Goal: Task Accomplishment & Management: Manage account settings

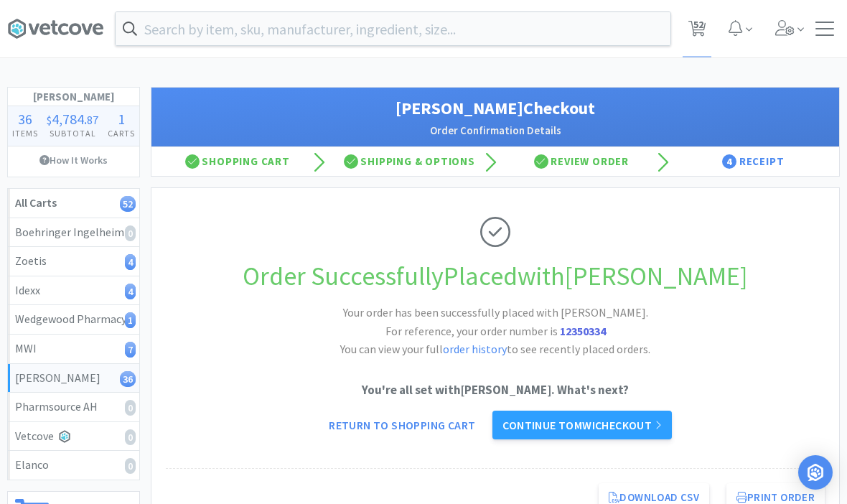
click at [342, 44] on input "text" at bounding box center [393, 28] width 555 height 33
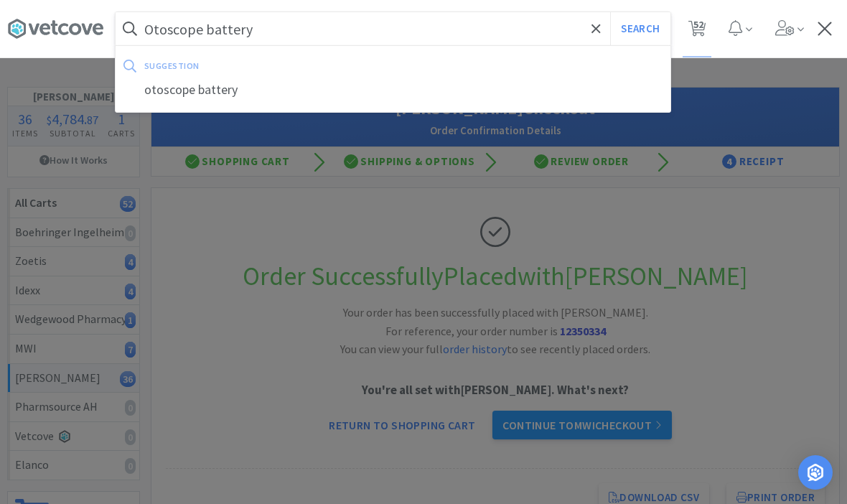
type input "Otoscope battery"
click at [640, 29] on button "Search" at bounding box center [640, 28] width 60 height 33
select select "1"
select select "3"
select select "1"
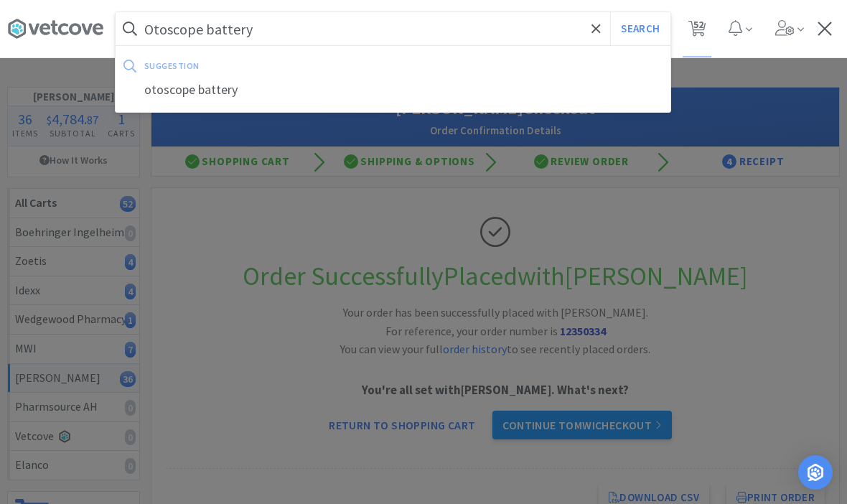
select select "3"
select select "4"
select select "1"
select select "2"
select select "5"
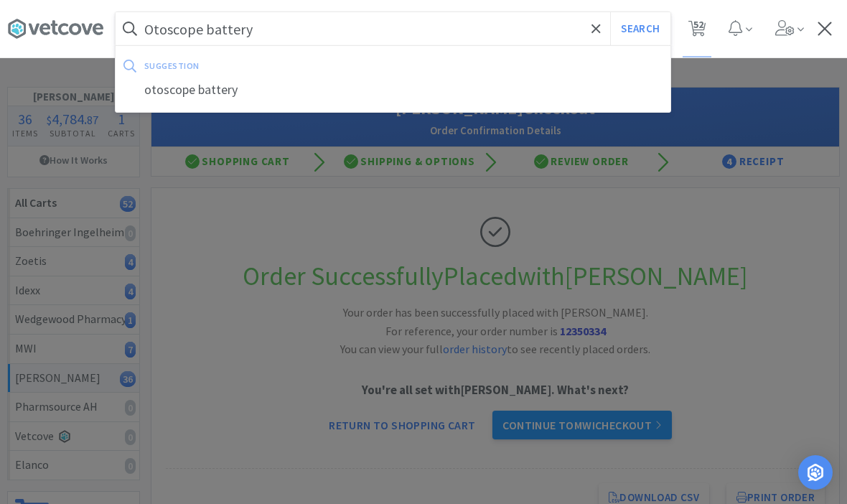
select select "3"
select select "5"
select select "1"
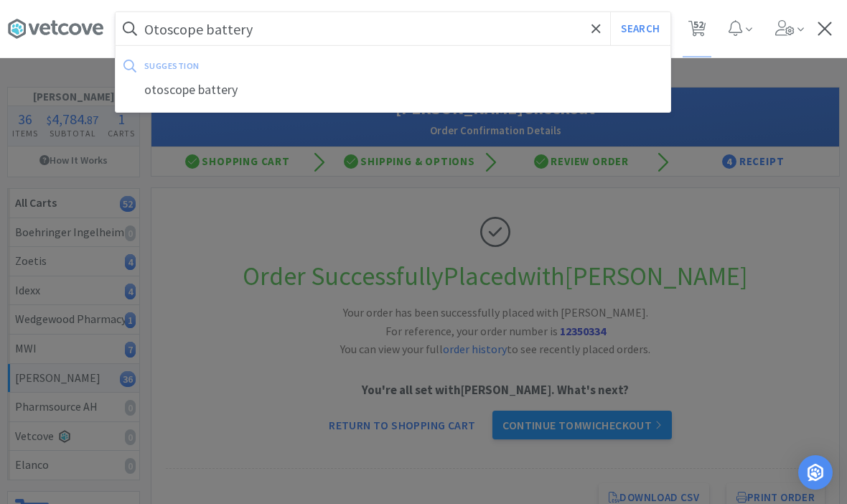
select select "2"
select select "1"
select select "2"
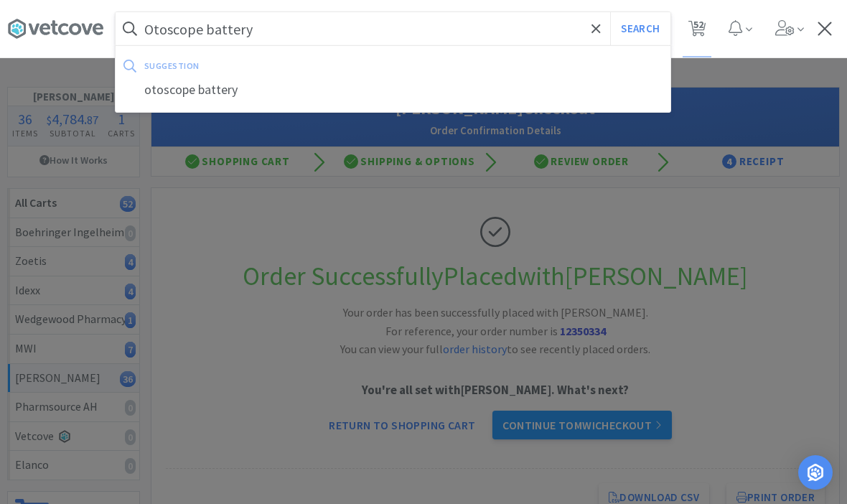
select select "1"
select select "4"
select select "2"
select select "1"
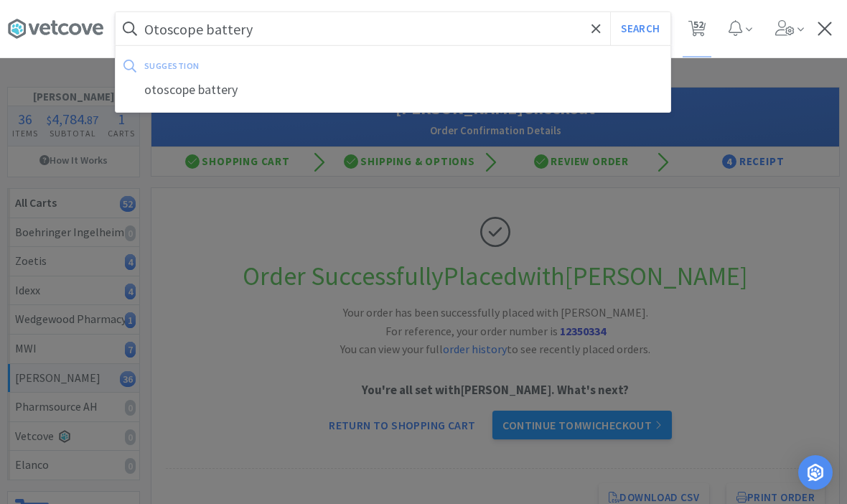
select select "1"
select select "2"
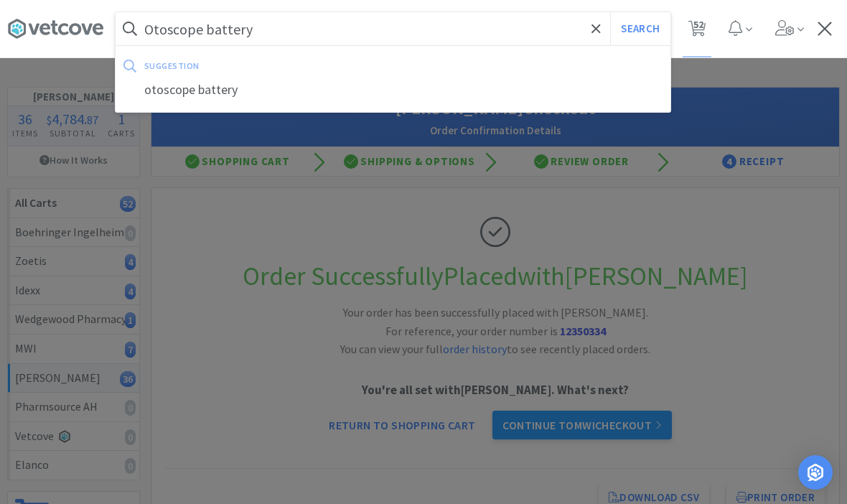
select select "3"
select select "2"
select select "4"
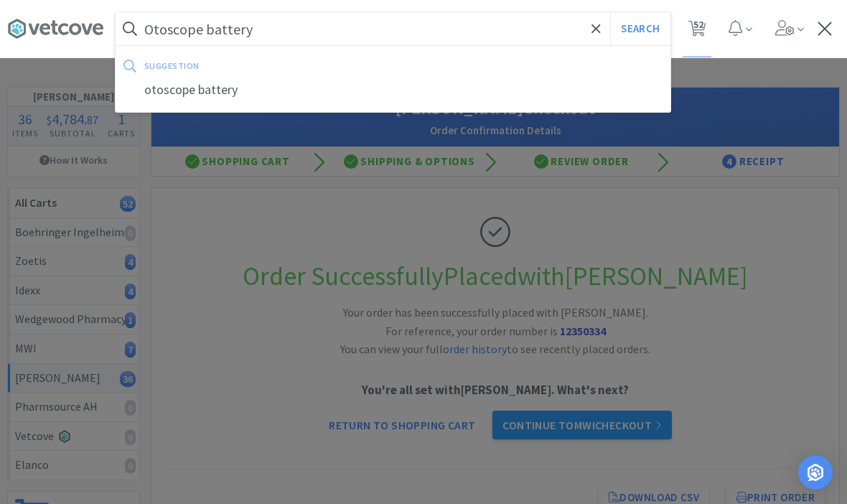
select select "3"
select select "1"
select select "2"
select select "1"
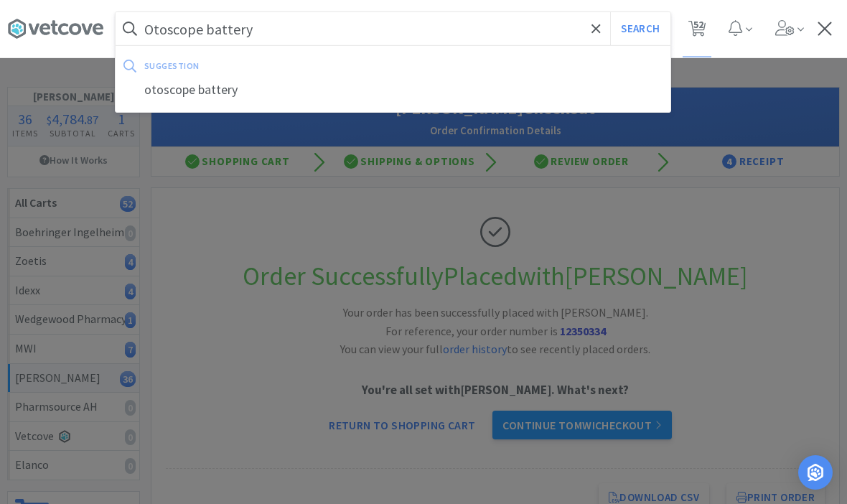
select select "3"
select select "5"
select select "2"
select select "1"
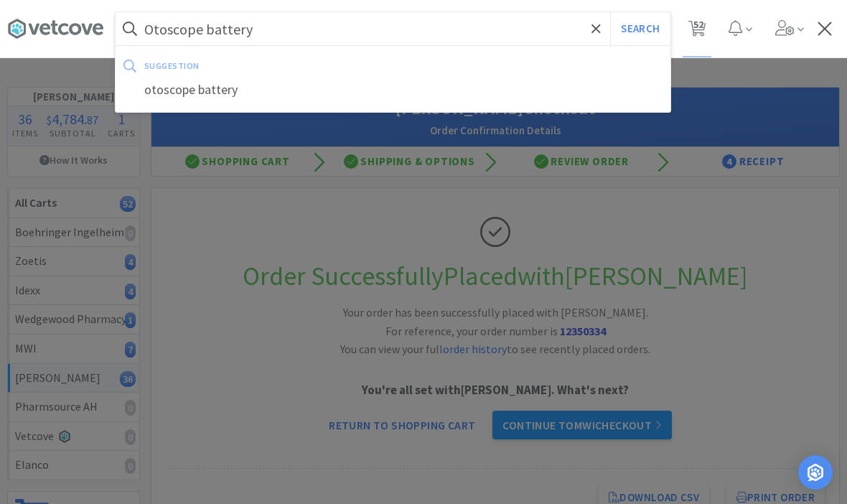
select select "1"
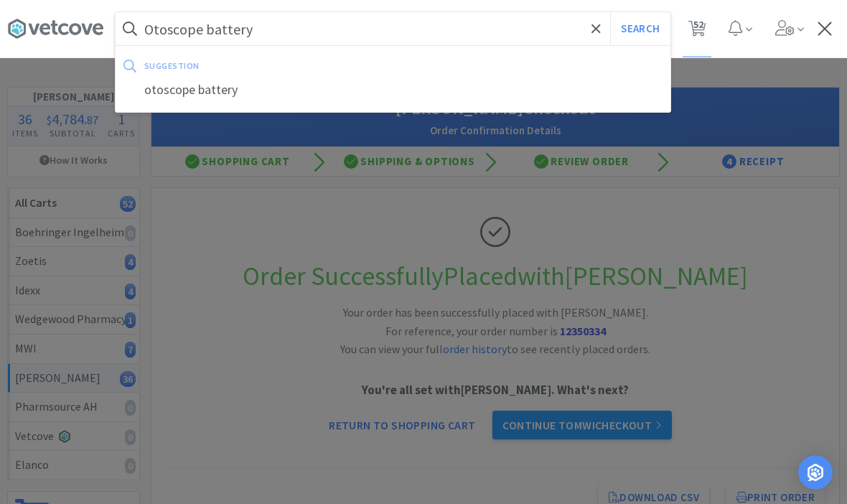
select select "5"
select select "1"
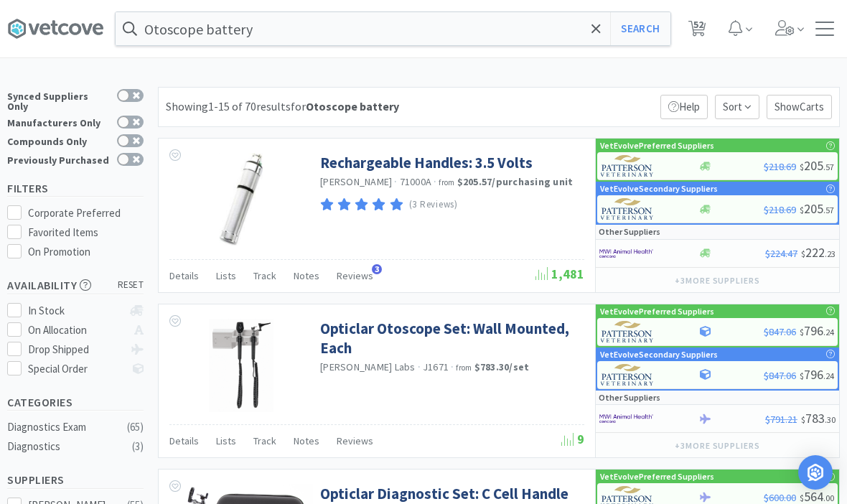
click at [479, 162] on link "Rechargeable Handles: 3.5 Volts" at bounding box center [426, 162] width 213 height 19
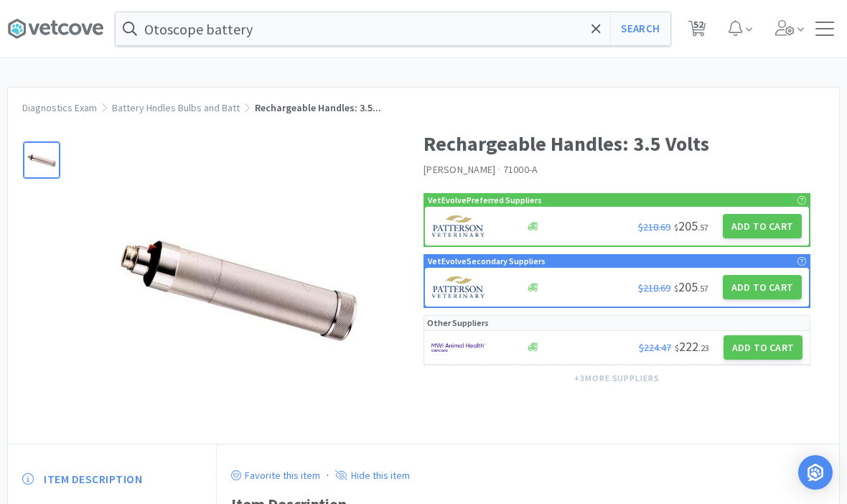
click at [778, 230] on button "Add to Cart" at bounding box center [762, 226] width 79 height 24
select select "1"
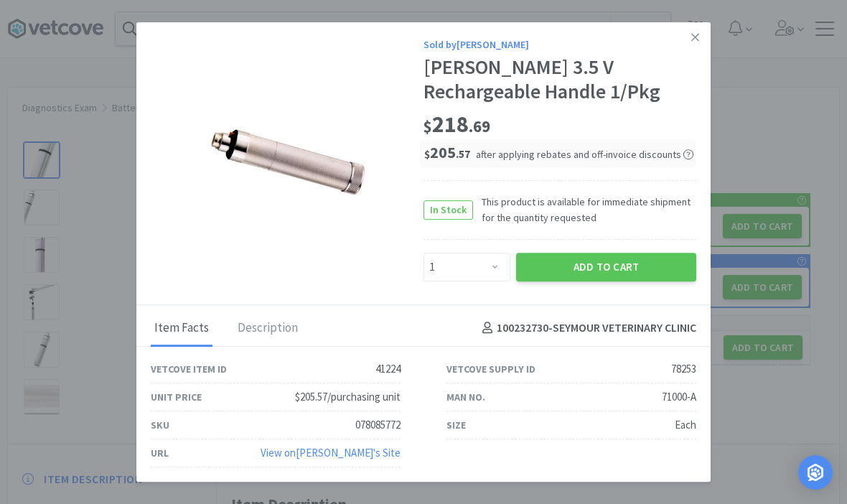
click at [651, 259] on button "Add to Cart" at bounding box center [606, 267] width 180 height 29
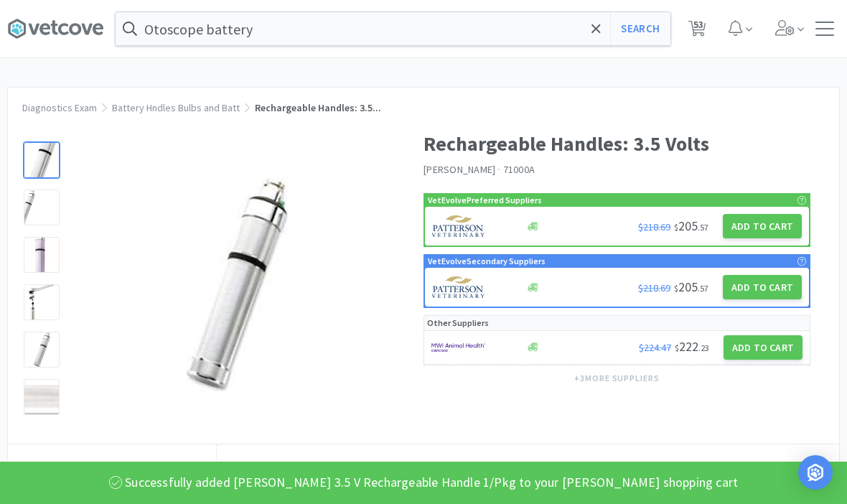
click at [600, 24] on icon at bounding box center [596, 29] width 9 height 14
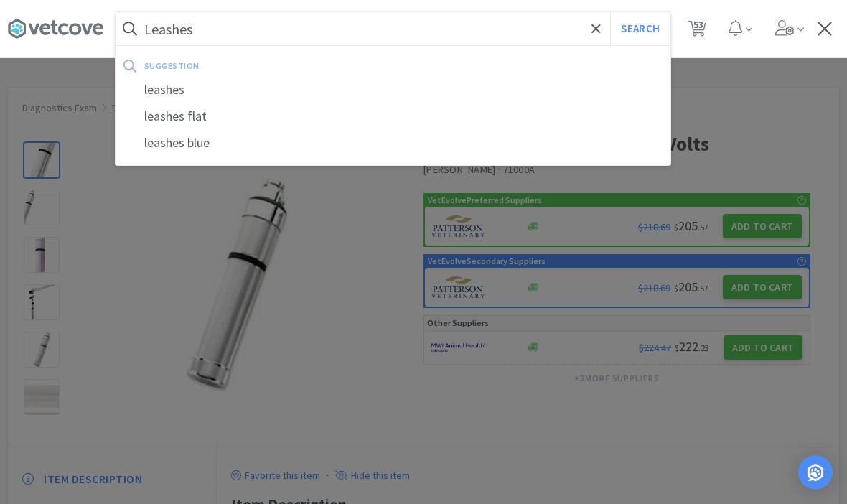
type input "Leashes"
click at [640, 29] on button "Search" at bounding box center [640, 28] width 60 height 33
select select "1"
select select "3"
select select "1"
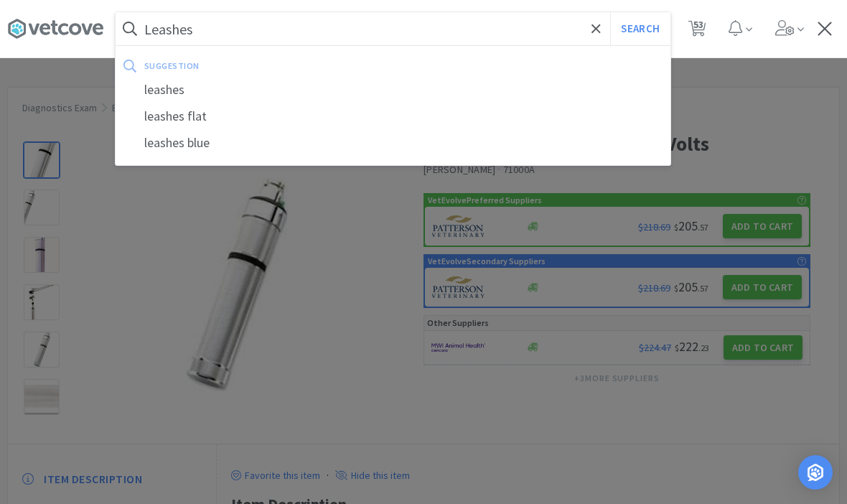
select select "3"
select select "4"
select select "1"
select select "2"
select select "5"
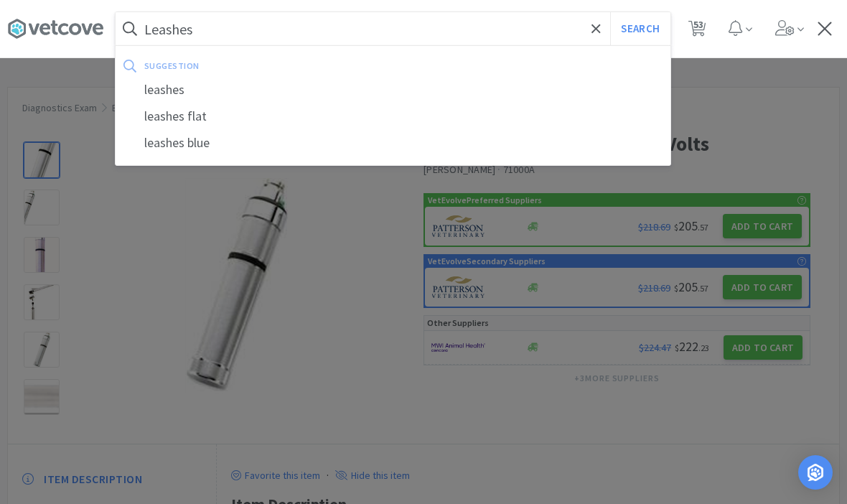
select select "3"
select select "5"
select select "1"
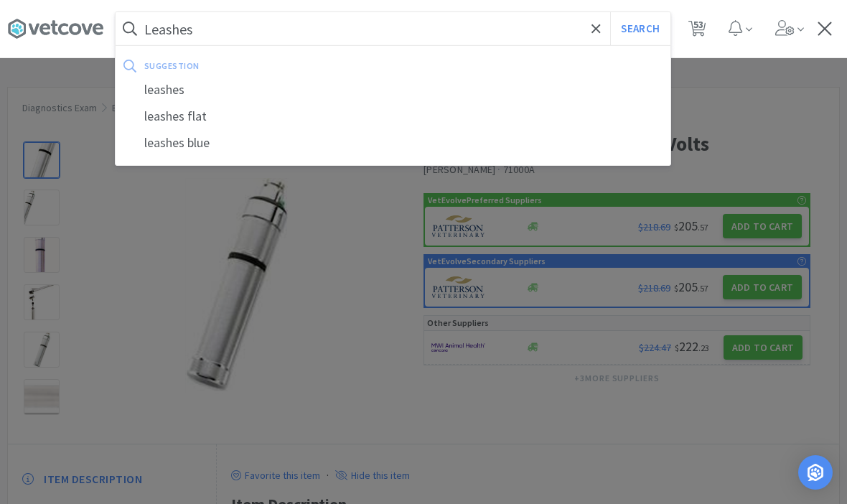
select select "2"
select select "1"
select select "2"
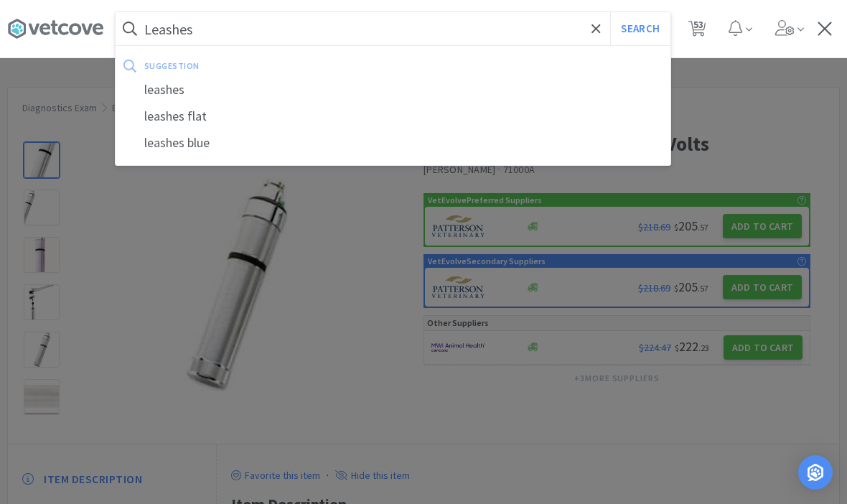
select select "1"
select select "4"
select select "2"
select select "1"
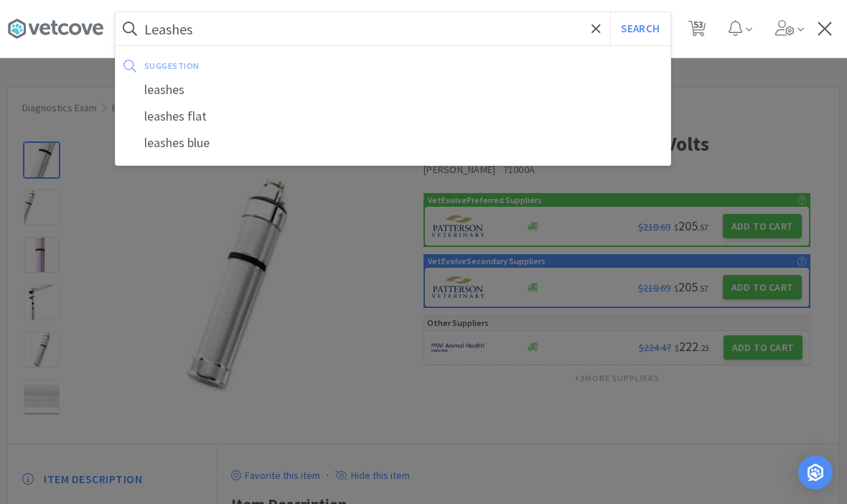
select select "1"
select select "2"
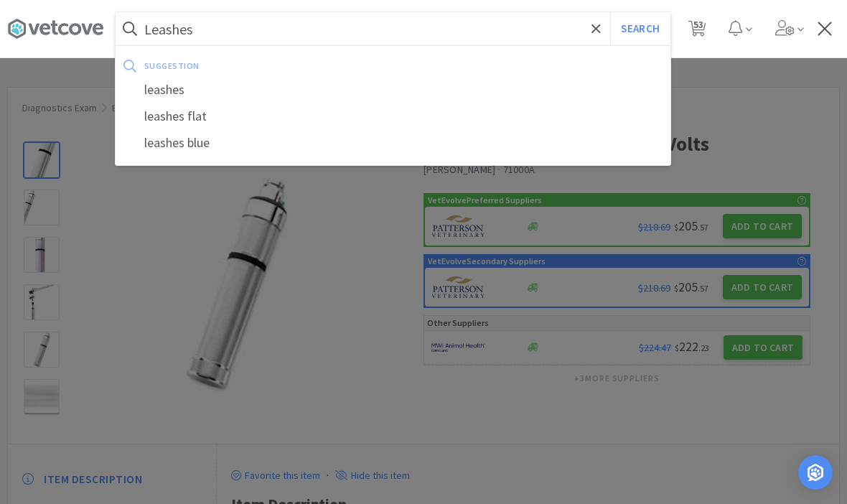
select select "3"
select select "2"
select select "4"
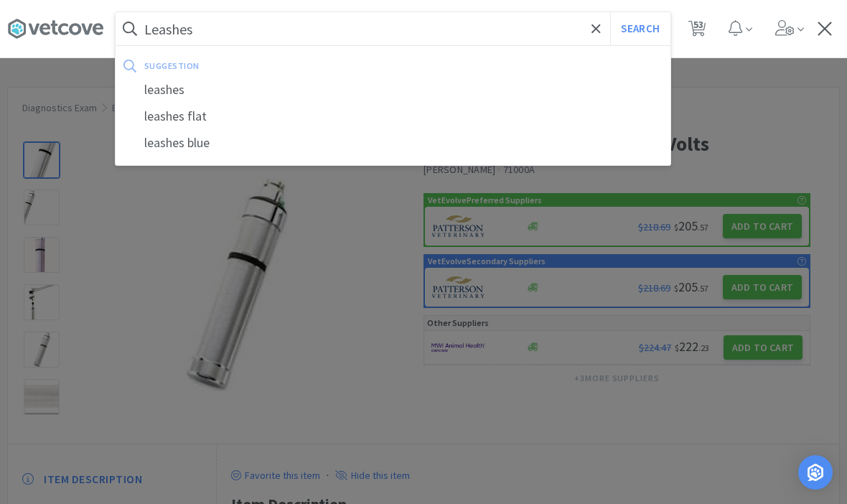
select select "3"
select select "1"
select select "2"
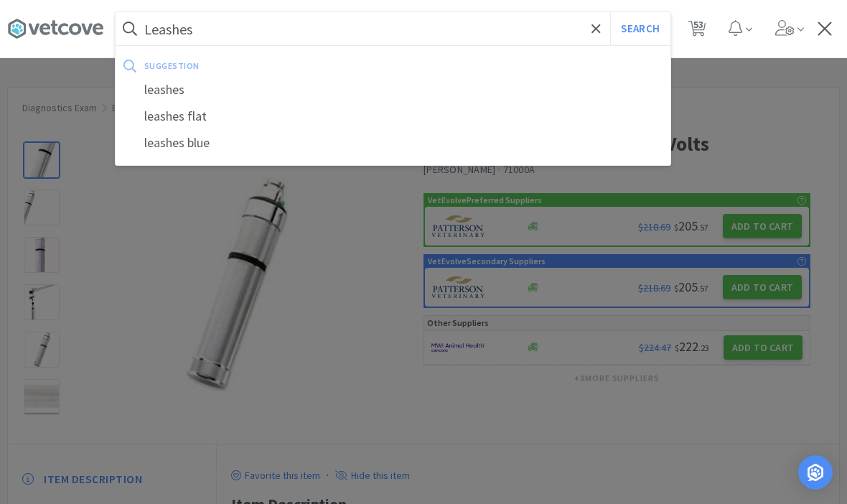
select select "1"
select select "3"
select select "5"
select select "2"
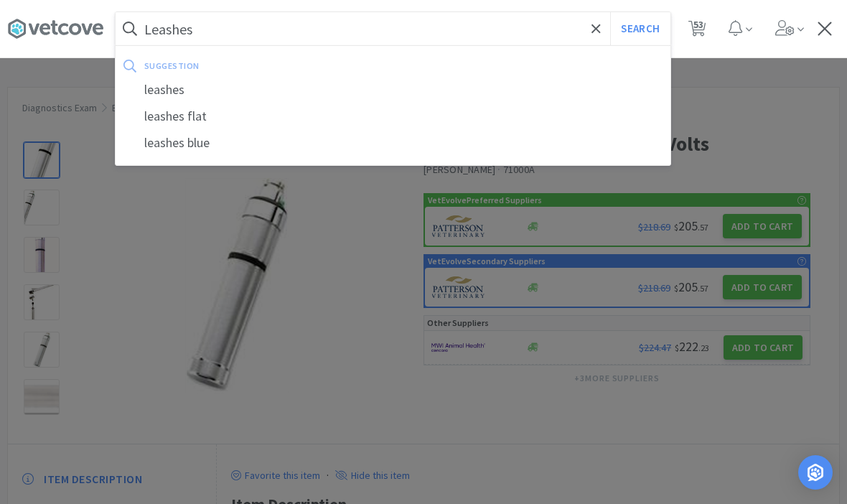
select select "1"
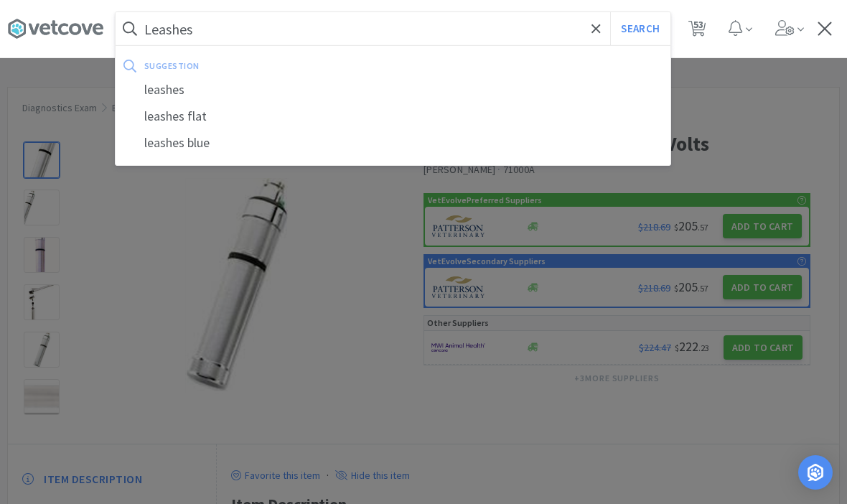
select select "1"
select select "5"
select select "1"
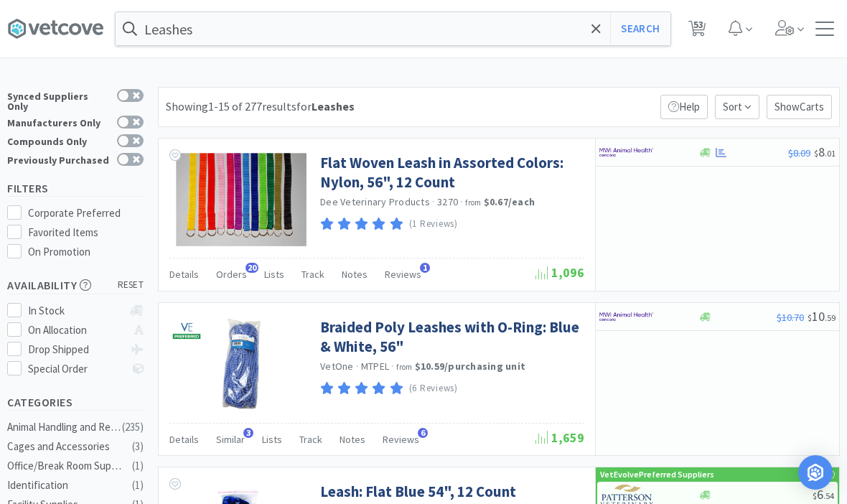
click at [493, 170] on link "Flat Woven Leash in Assorted Colors: Nylon, 56", 12 Count" at bounding box center [450, 172] width 261 height 39
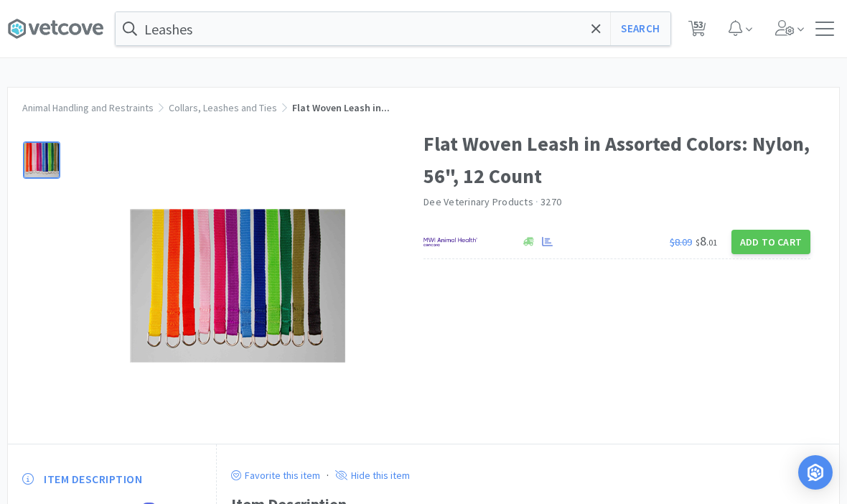
click at [783, 232] on button "Add to Cart" at bounding box center [771, 242] width 79 height 24
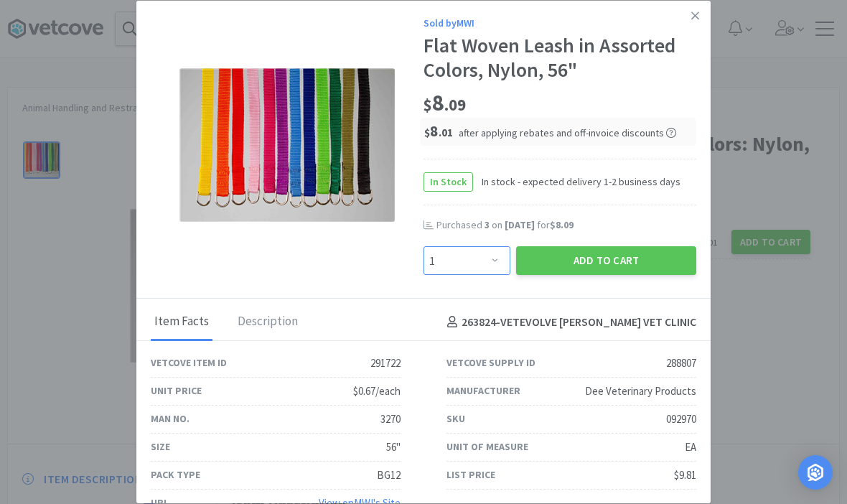
click at [494, 251] on select "Enter Quantity 1 2 3 4 5 6 7 8 9 10 11 12 13 14 15 16 17 18 19 20 Enter Quantity" at bounding box center [467, 260] width 87 height 29
select select "3"
click at [639, 246] on button "Add to Cart" at bounding box center [606, 260] width 180 height 29
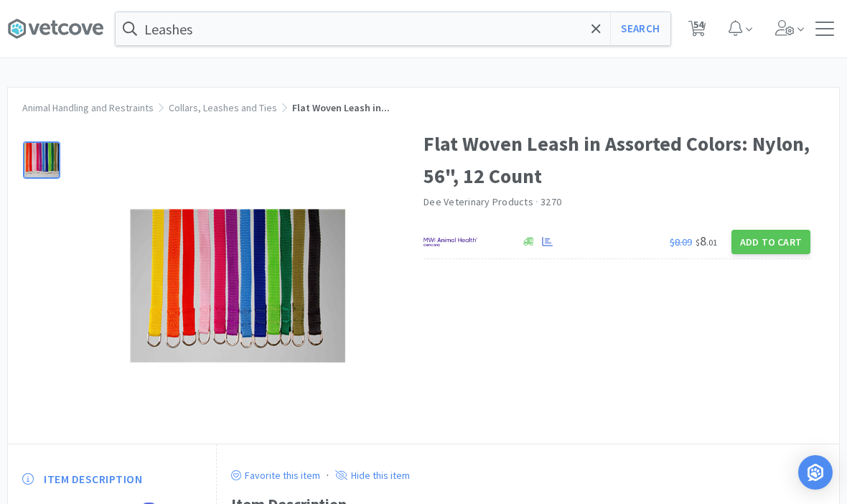
click at [605, 27] on input "Leashes" at bounding box center [393, 28] width 555 height 33
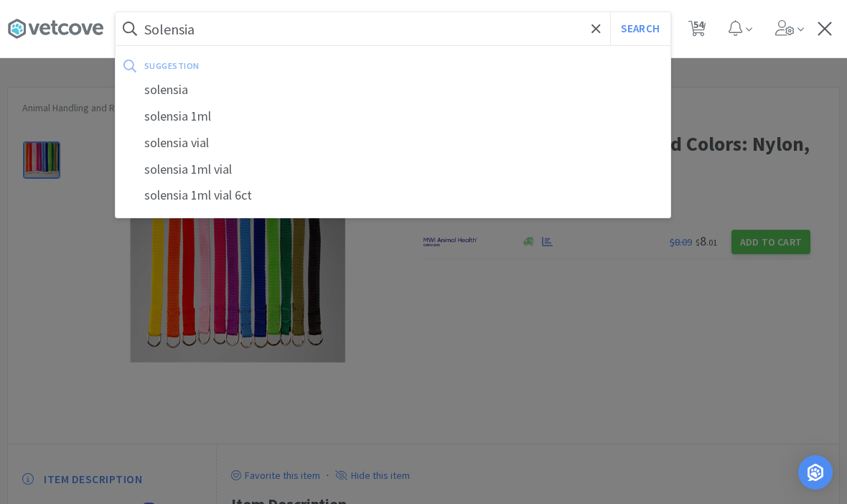
type input "Solensia"
click at [640, 29] on button "Search" at bounding box center [640, 28] width 60 height 33
select select "1"
select select "3"
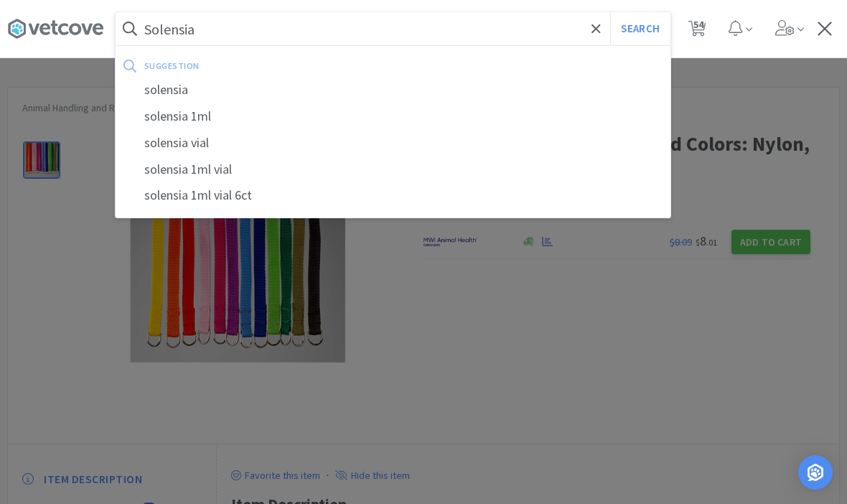
select select "1"
select select "3"
select select "4"
select select "1"
select select "2"
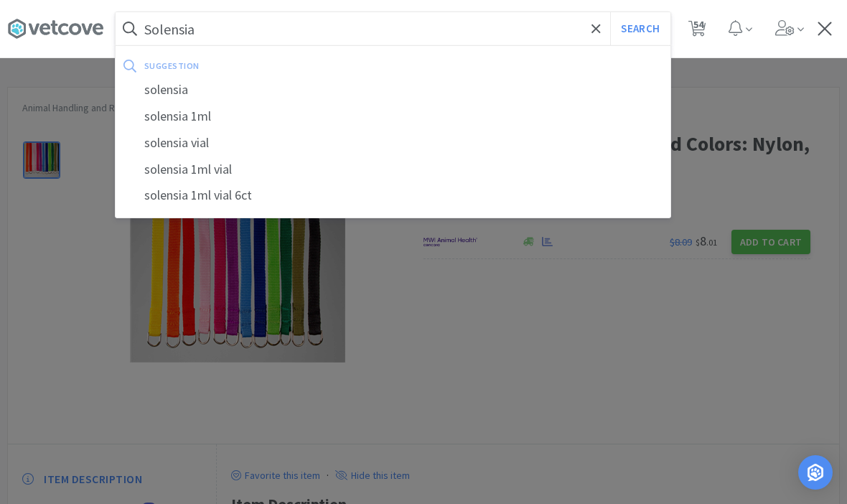
select select "5"
select select "3"
select select "5"
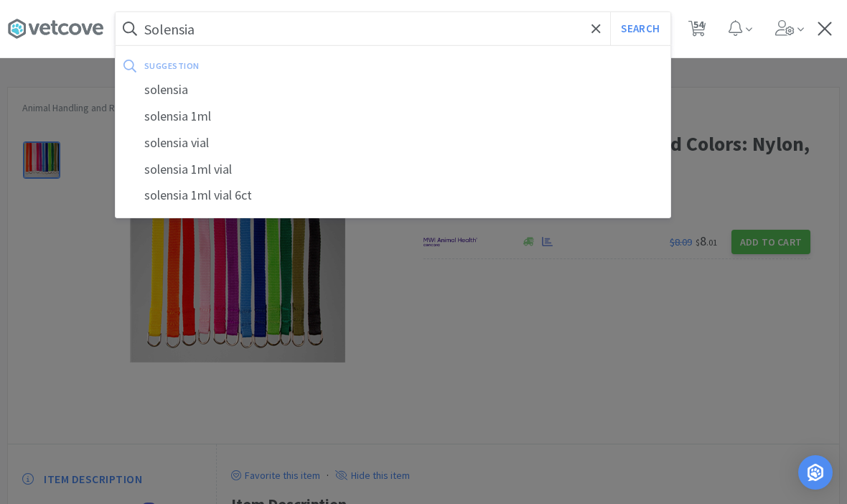
select select "1"
select select "2"
select select "1"
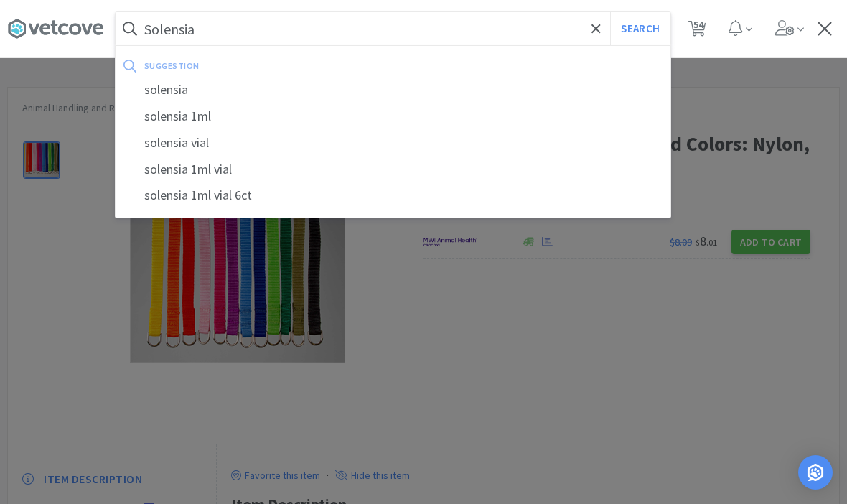
select select "2"
select select "1"
select select "4"
select select "2"
select select "1"
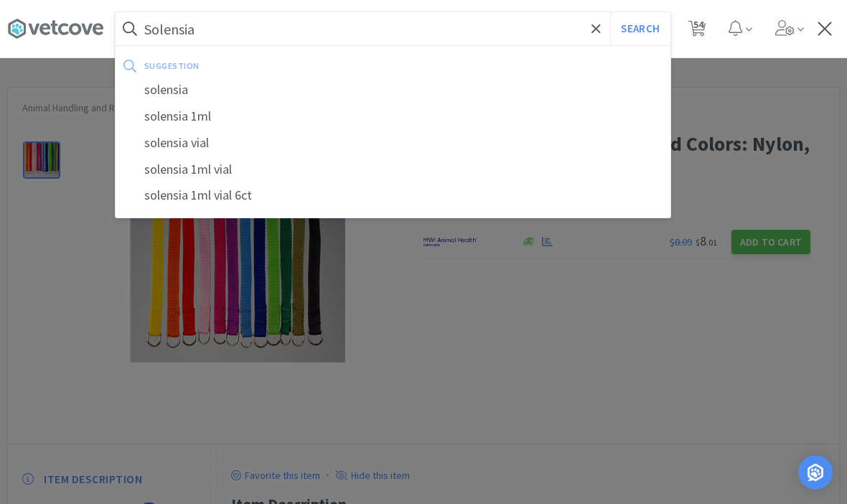
select select "1"
select select "2"
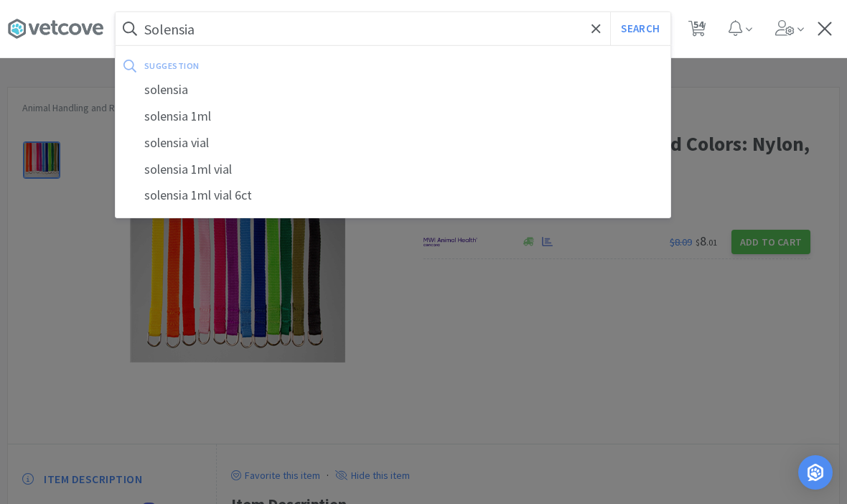
select select "2"
select select "3"
select select "2"
select select "4"
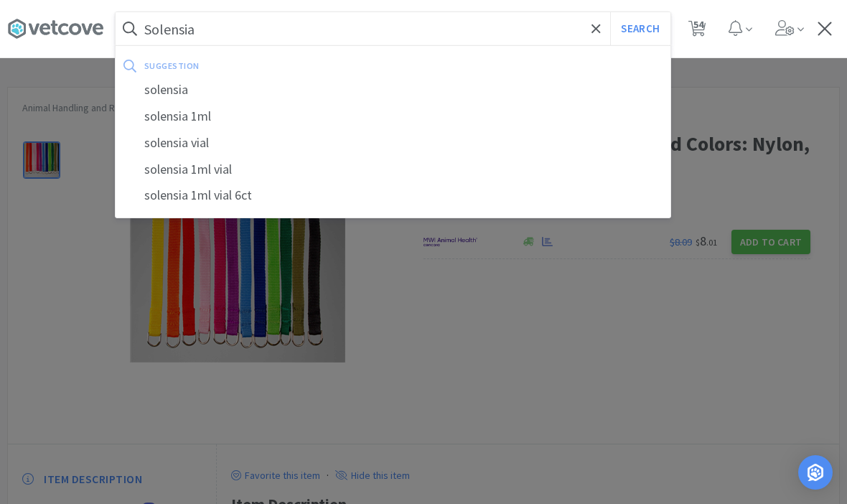
select select "4"
select select "3"
select select "1"
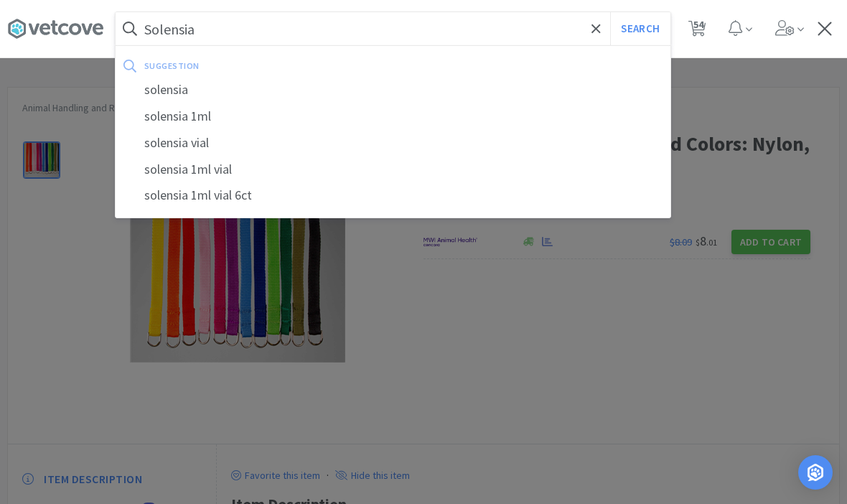
select select "2"
select select "1"
select select "3"
select select "5"
select select "2"
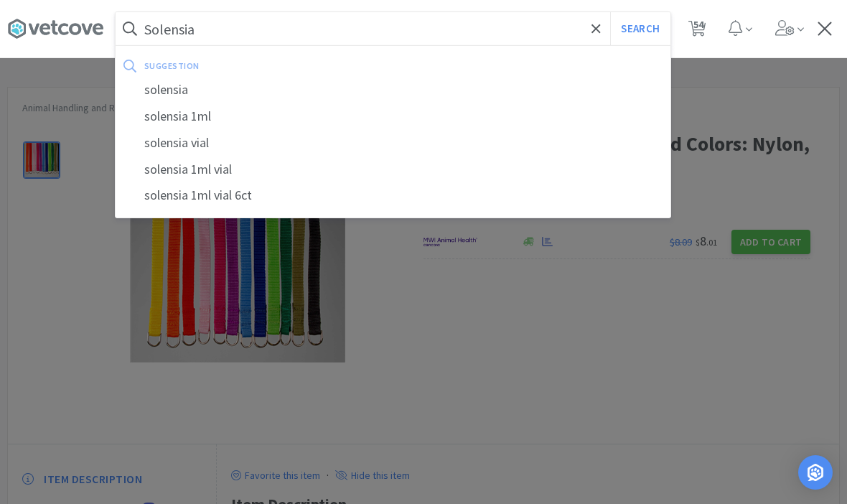
select select "2"
select select "1"
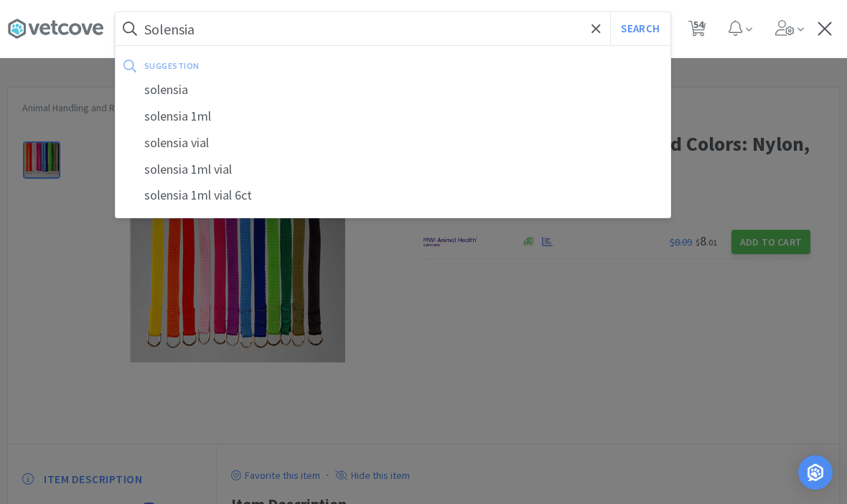
select select "1"
select select "5"
select select "1"
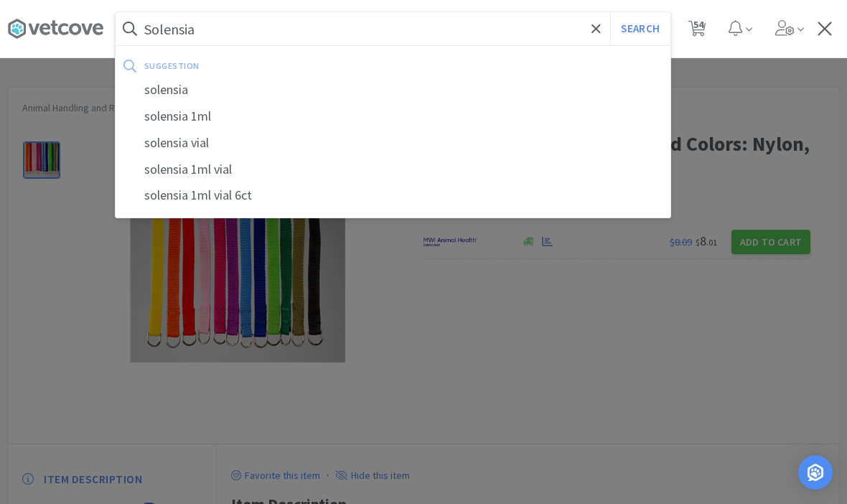
select select "1"
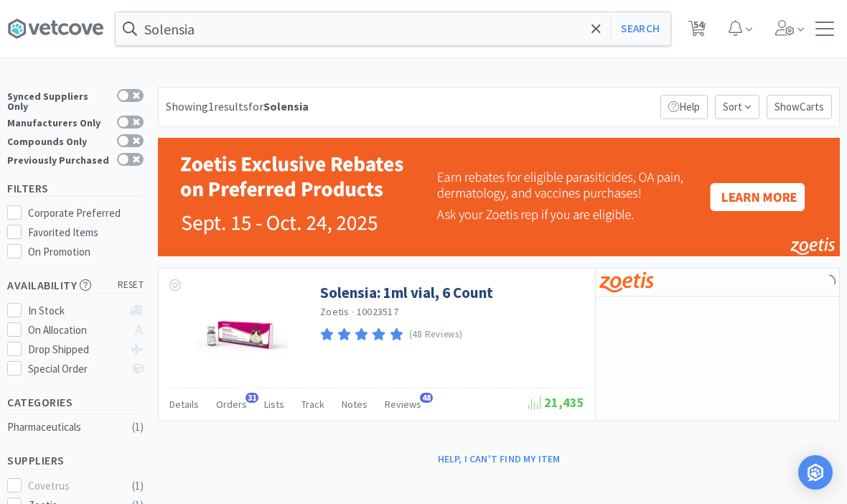
click at [361, 299] on link "Solensia: 1ml vial, 6 Count" at bounding box center [406, 292] width 173 height 19
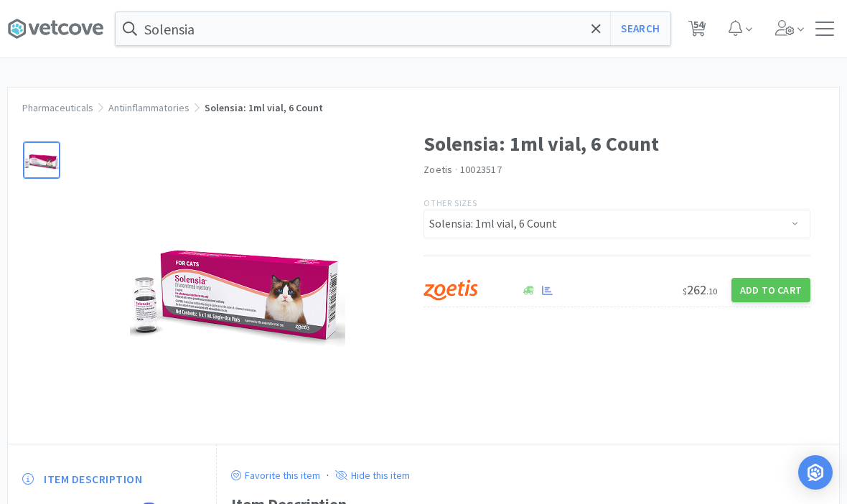
click at [786, 292] on button "Add to Cart" at bounding box center [771, 290] width 79 height 24
select select "1"
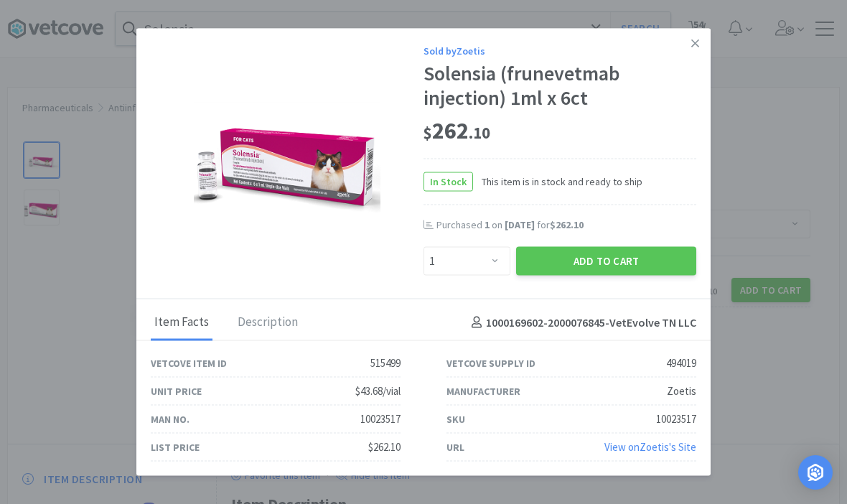
click at [641, 253] on button "Add to Cart" at bounding box center [606, 260] width 180 height 29
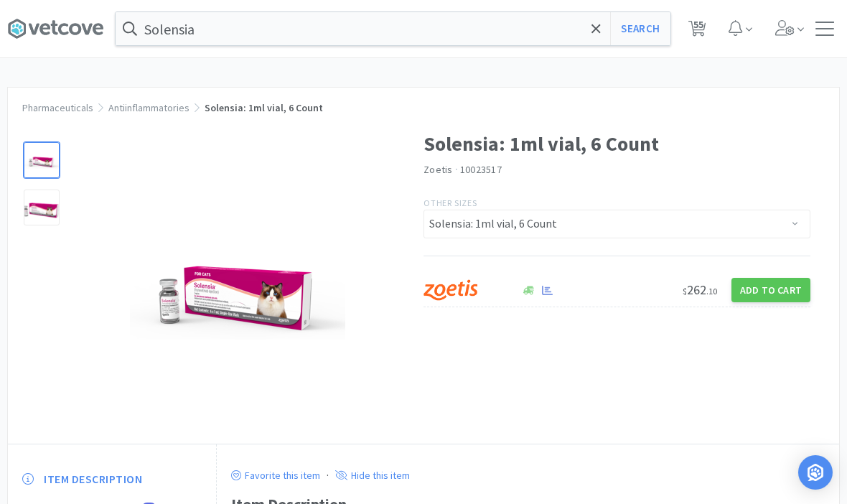
click at [598, 24] on icon at bounding box center [596, 29] width 9 height 14
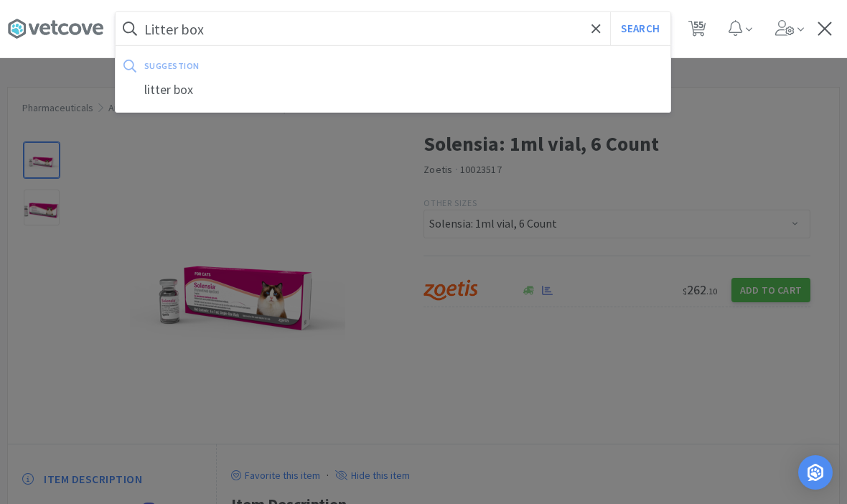
type input "Litter box"
click at [640, 29] on button "Search" at bounding box center [640, 28] width 60 height 33
select select "1"
select select "3"
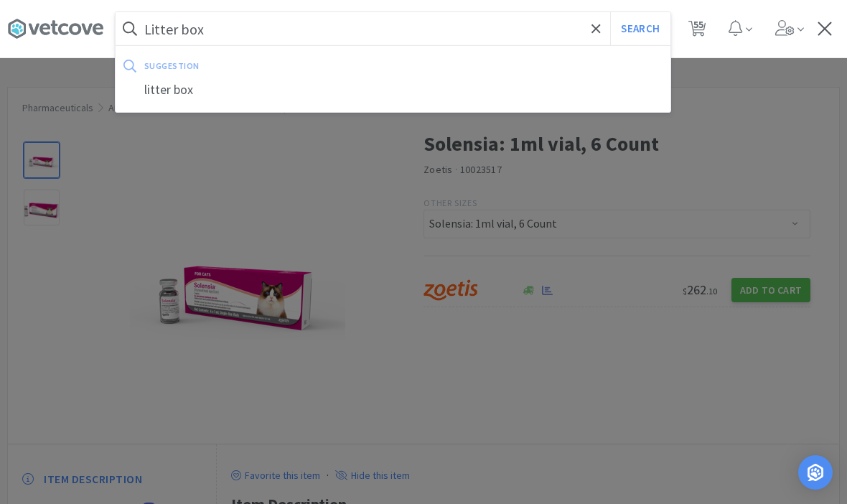
select select "1"
select select "3"
select select "4"
select select "1"
select select "2"
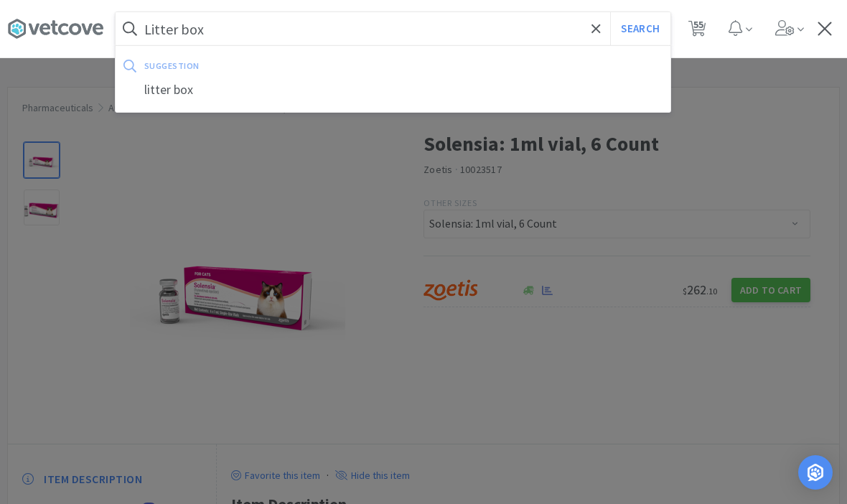
select select "5"
select select "3"
select select "5"
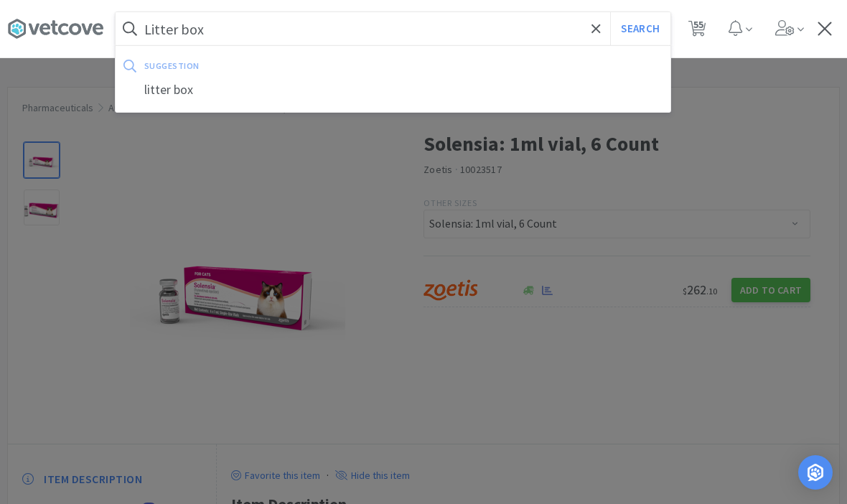
select select "1"
select select "2"
select select "1"
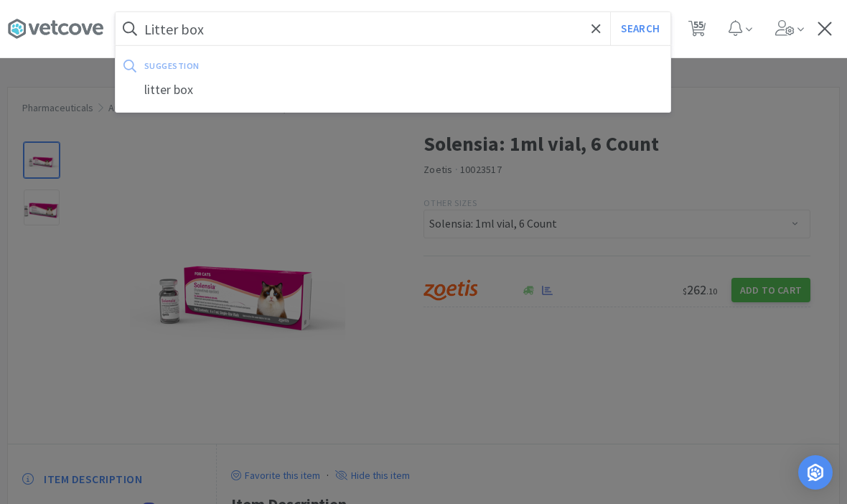
select select "2"
select select "1"
select select "4"
select select "2"
select select "1"
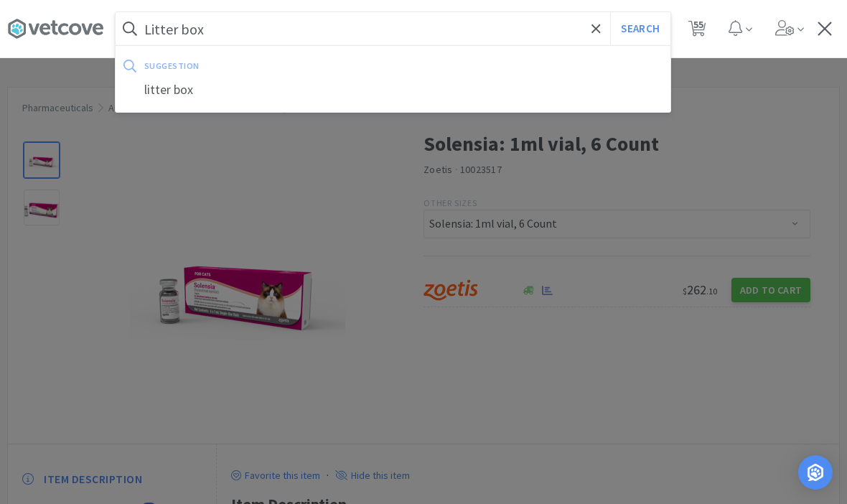
select select "1"
select select "2"
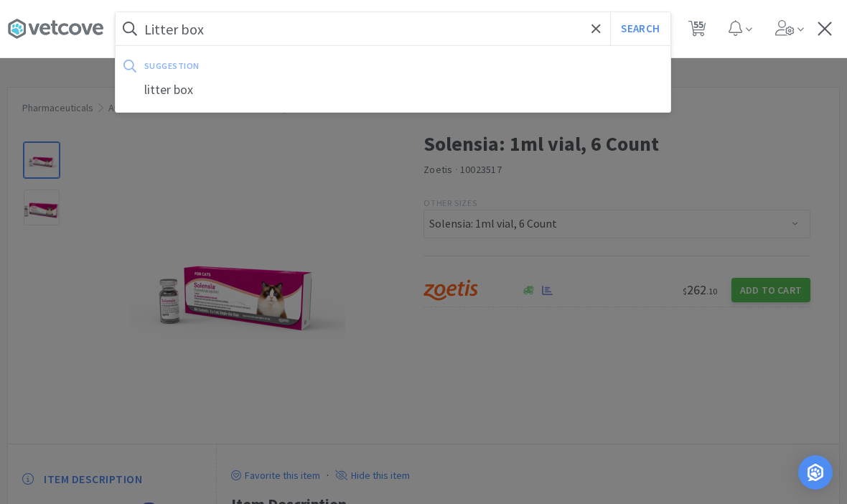
select select "2"
select select "3"
select select "2"
select select "4"
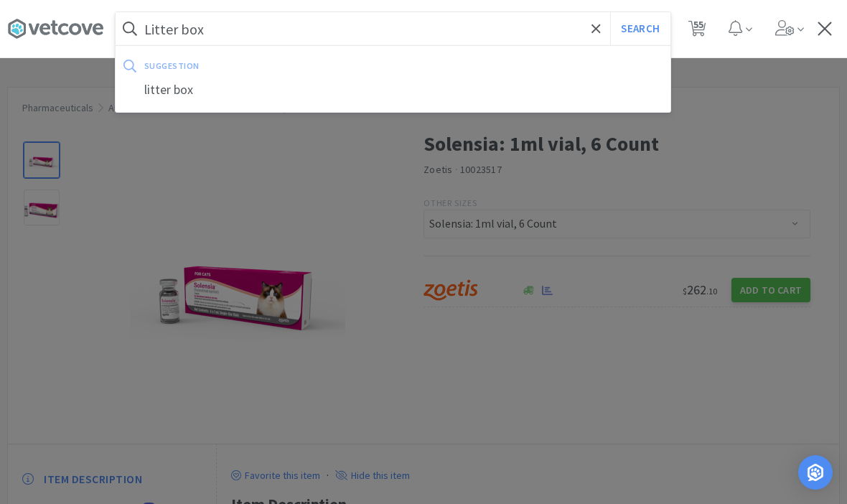
select select "4"
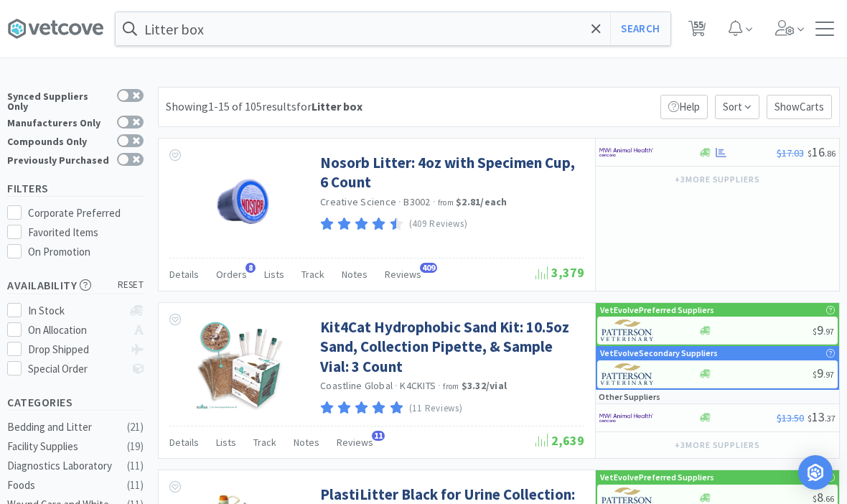
click at [697, 31] on span "55" at bounding box center [699, 24] width 10 height 57
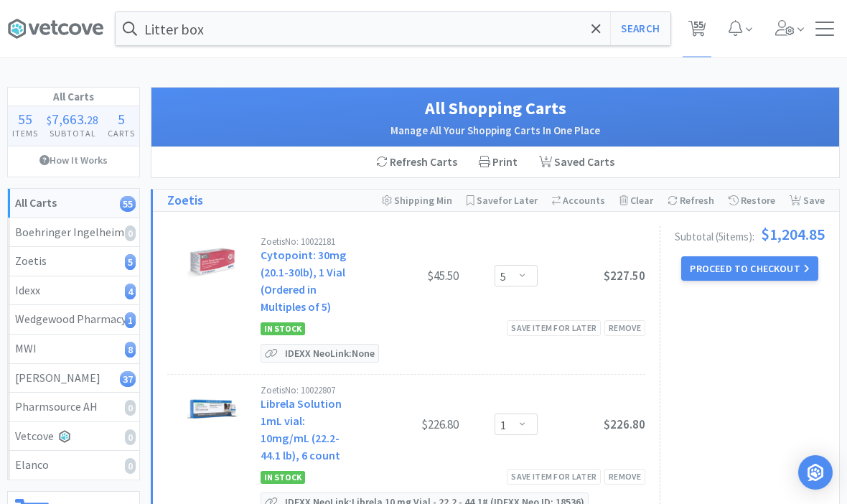
click at [839, 27] on div at bounding box center [825, 29] width 30 height 14
click at [827, 29] on div at bounding box center [825, 29] width 19 height 14
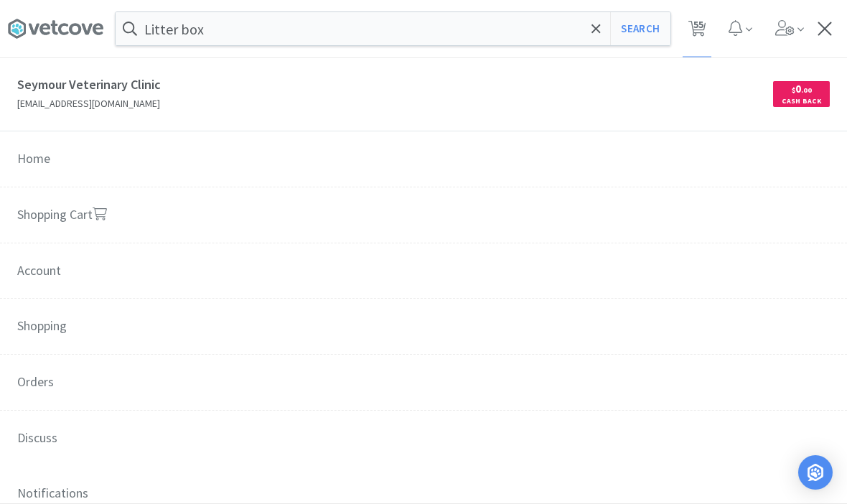
scroll to position [79, 0]
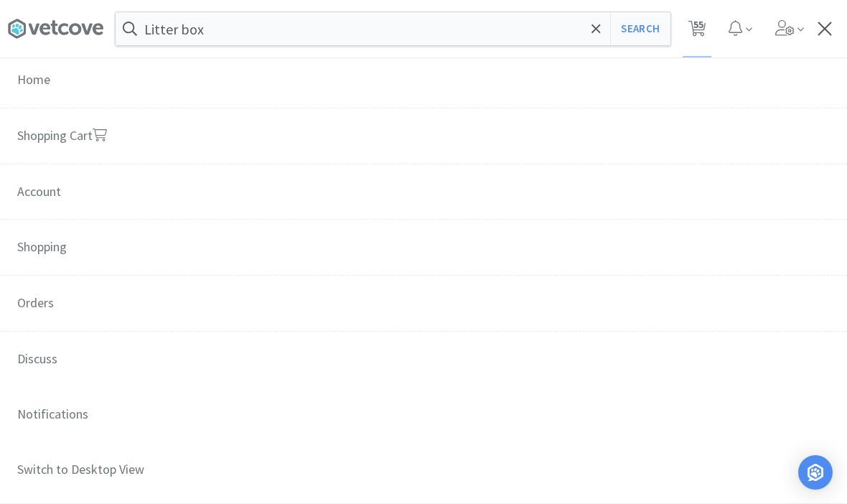
click at [25, 302] on span "Orders" at bounding box center [423, 304] width 847 height 57
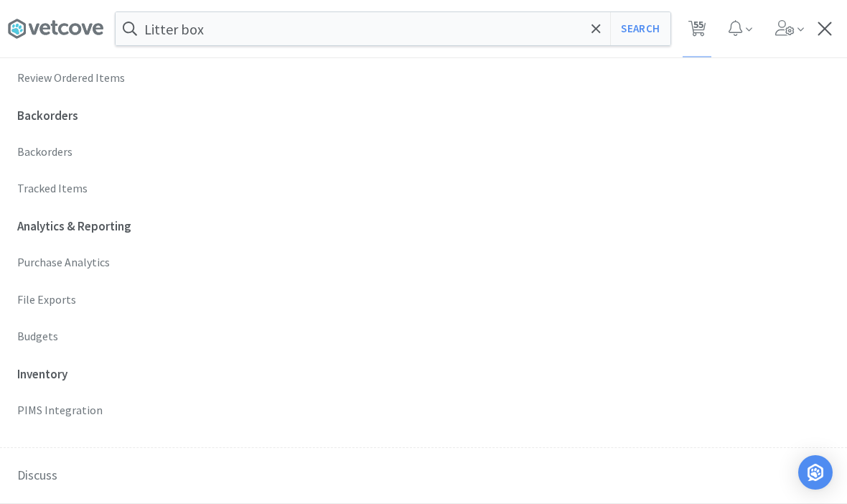
scroll to position [503, 0]
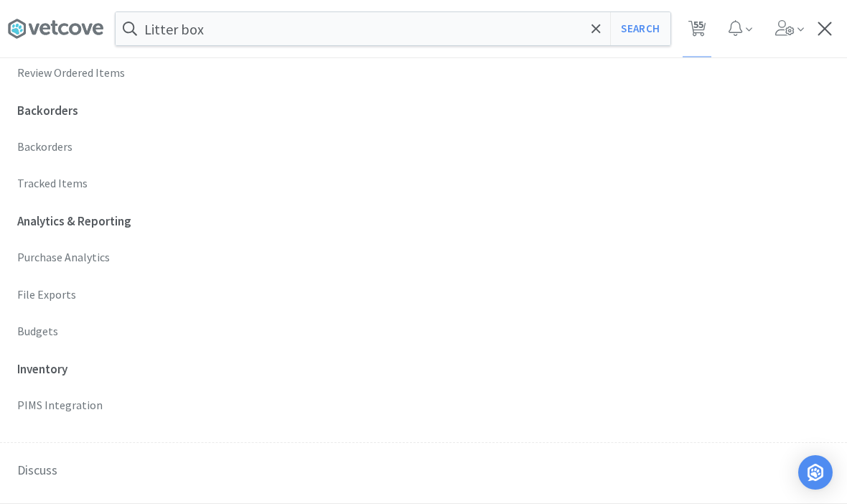
click at [22, 322] on p "Budgets" at bounding box center [423, 331] width 813 height 19
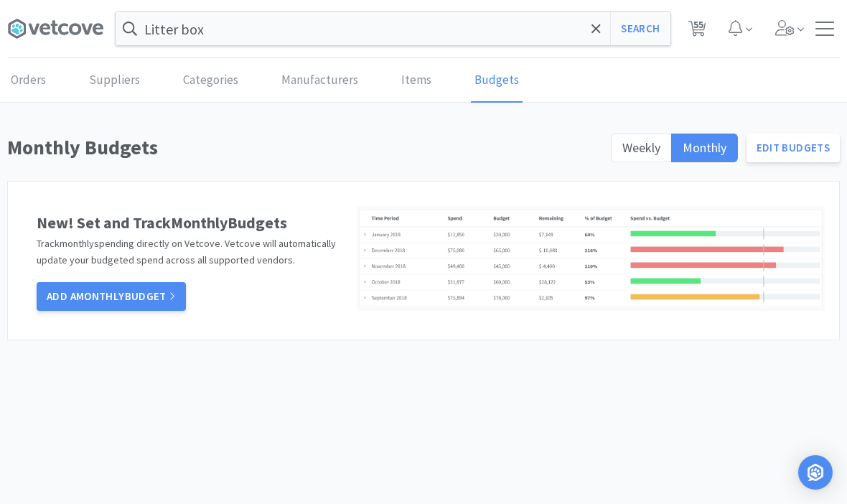
click at [644, 161] on label "Weekly" at bounding box center [641, 148] width 61 height 29
click at [623, 152] on input "Weekly" at bounding box center [623, 152] width 0 height 0
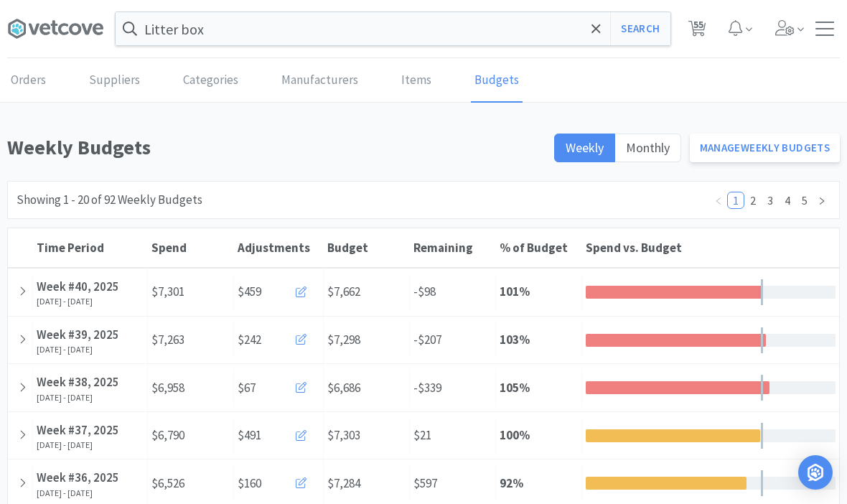
click at [784, 154] on link "Manage Weekly Budgets" at bounding box center [765, 148] width 151 height 29
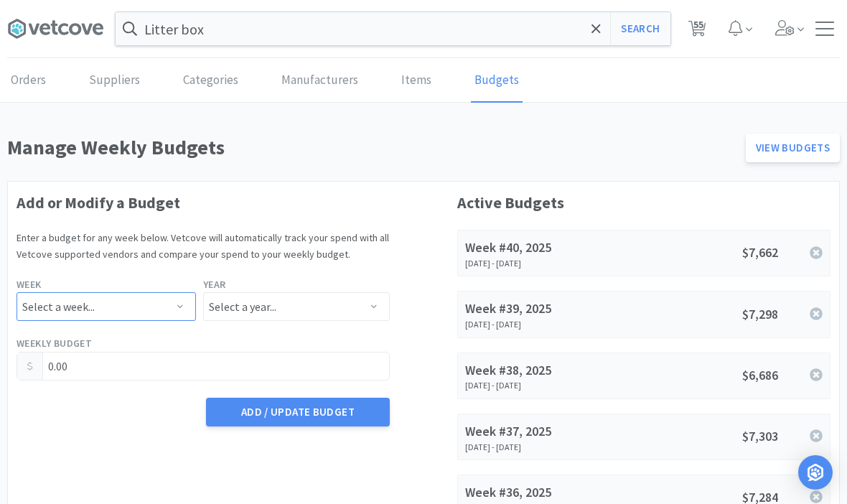
click at [104, 309] on select "Select a week... Week 1 ([DATE] - [DATE]) Week 2 ([DATE] - [DATE]) Week 3 ([DAT…" at bounding box center [107, 306] width 180 height 29
click at [241, 309] on select "Select a year... 2023 2024 2025 2026 2027 2028 2029 2030 2031 2032 2033 2034" at bounding box center [296, 306] width 187 height 29
click at [126, 353] on input "0.00" at bounding box center [203, 366] width 372 height 27
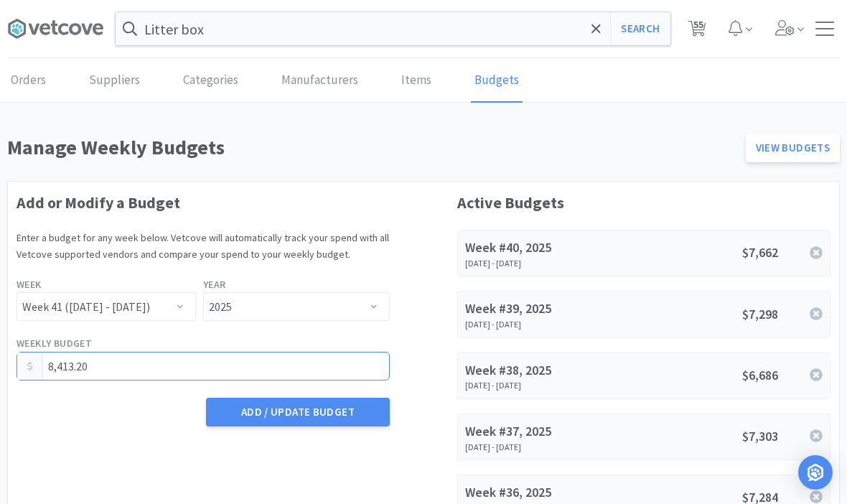
click at [271, 400] on button "Add / Update Budget" at bounding box center [298, 412] width 184 height 29
click at [705, 28] on icon at bounding box center [698, 29] width 18 height 16
